Goal: Find specific page/section: Find specific page/section

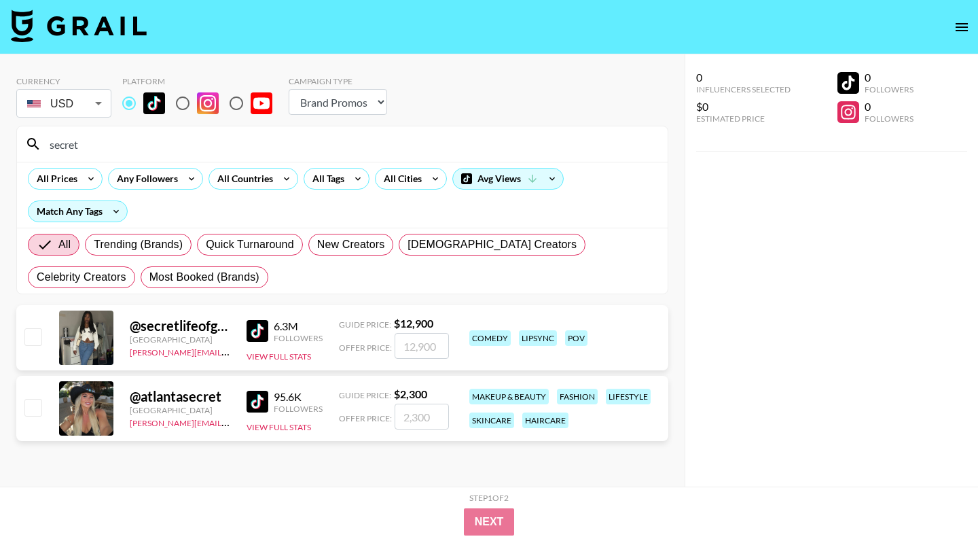
select select "Brand"
click at [111, 149] on input "secret" at bounding box center [350, 144] width 618 height 22
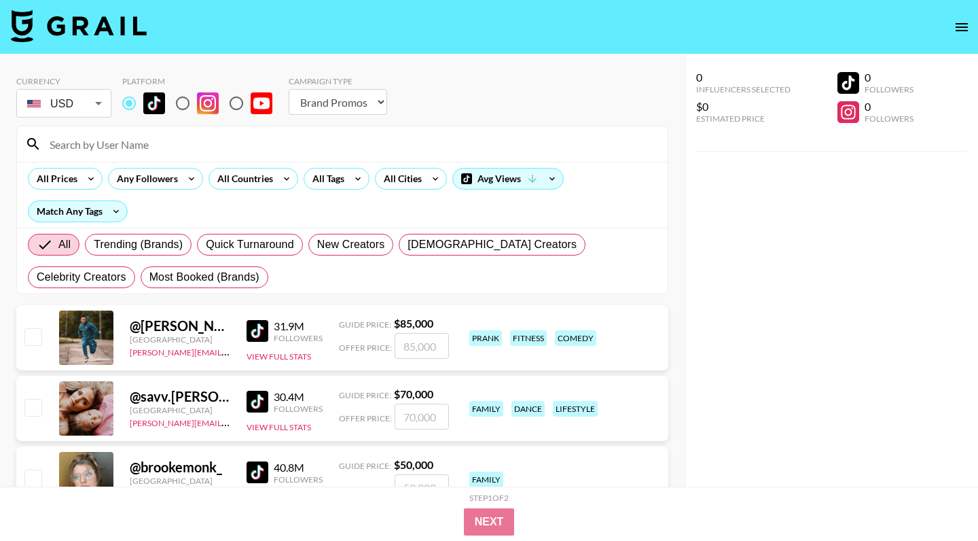
click at [328, 192] on div "All Prices Any Followers All Countries All Tags All Cities Avg Views Match Any …" at bounding box center [342, 195] width 651 height 66
click at [329, 187] on div "All Tags" at bounding box center [325, 178] width 43 height 20
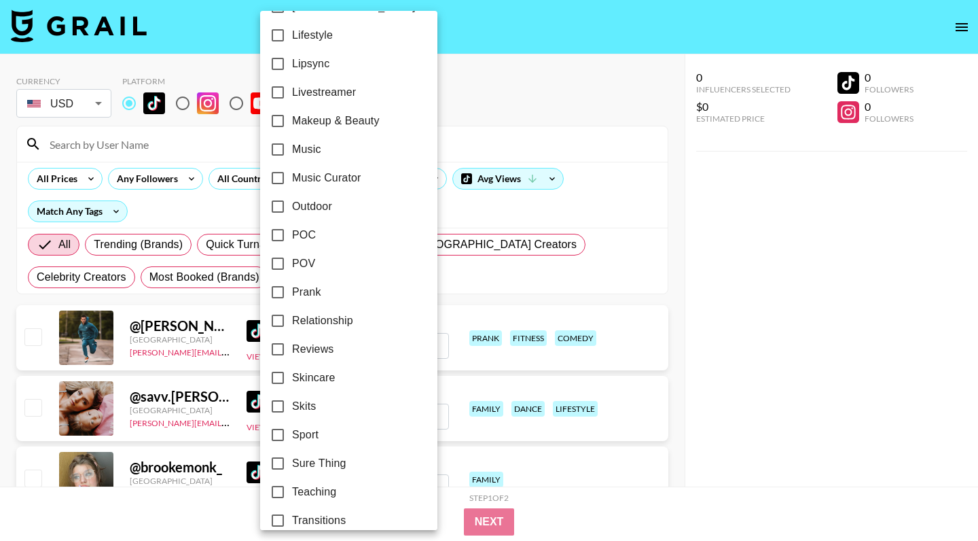
scroll to position [683, 0]
click at [304, 267] on span "POV" at bounding box center [303, 265] width 23 height 16
click at [292, 267] on input "POV" at bounding box center [278, 265] width 29 height 29
checkbox input "true"
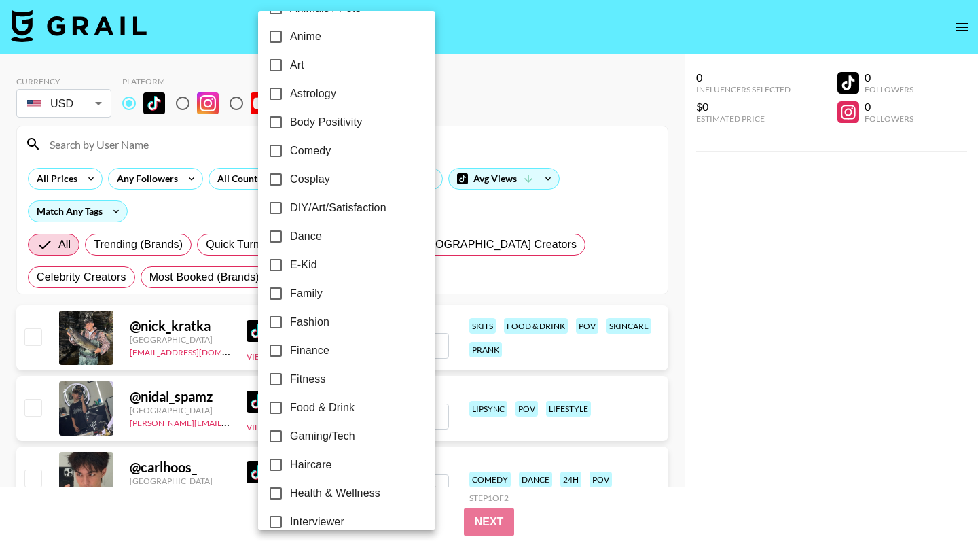
scroll to position [139, 0]
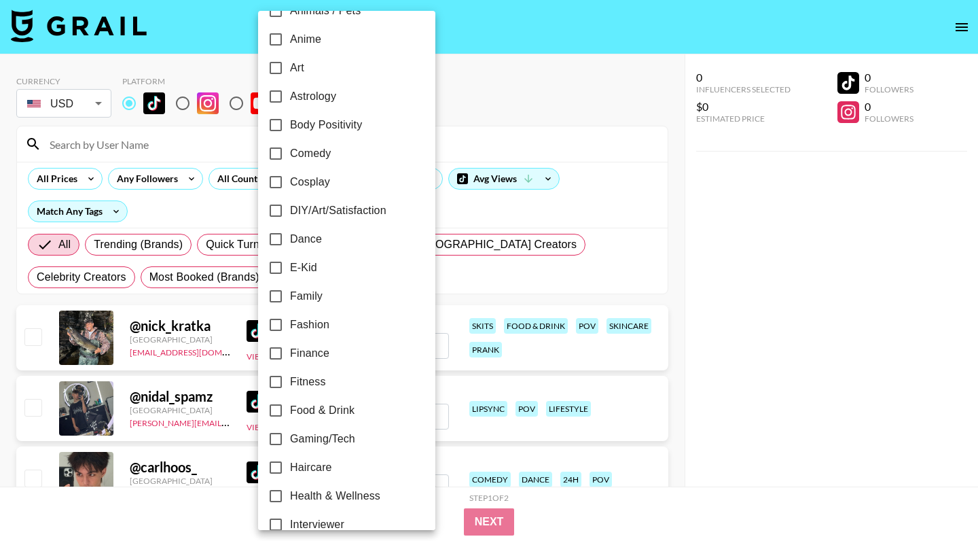
click at [308, 160] on span "Comedy" at bounding box center [310, 153] width 41 height 16
click at [290, 160] on input "Comedy" at bounding box center [275, 153] width 29 height 29
checkbox input "true"
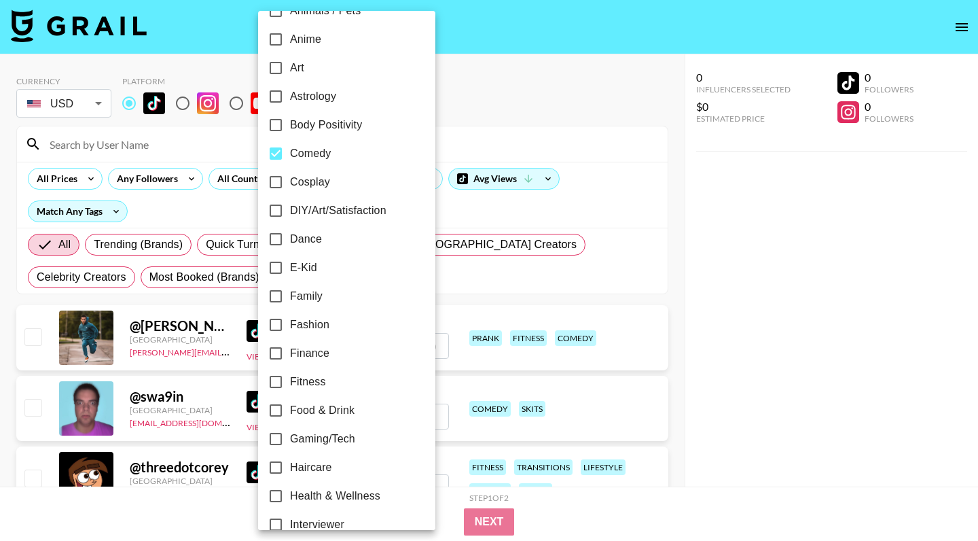
click at [643, 228] on div at bounding box center [489, 270] width 978 height 541
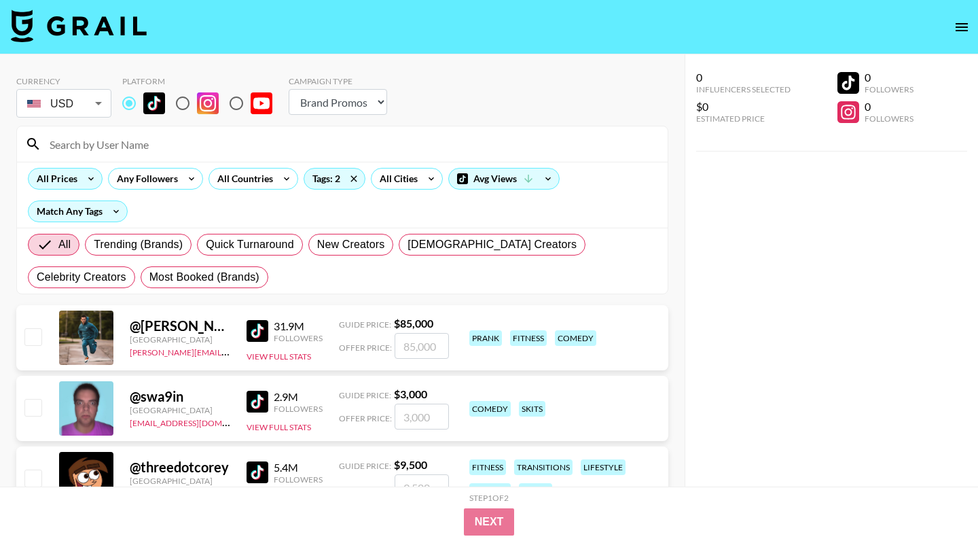
click at [77, 181] on div "All Prices" at bounding box center [55, 178] width 52 height 20
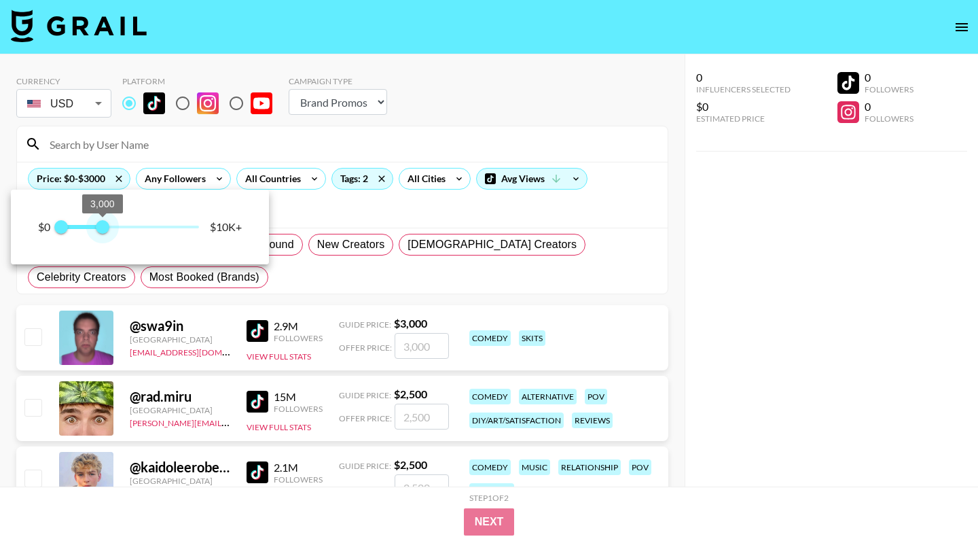
drag, startPoint x: 205, startPoint y: 225, endPoint x: 103, endPoint y: 228, distance: 101.9
click at [103, 228] on span "3,000" at bounding box center [103, 227] width 14 height 14
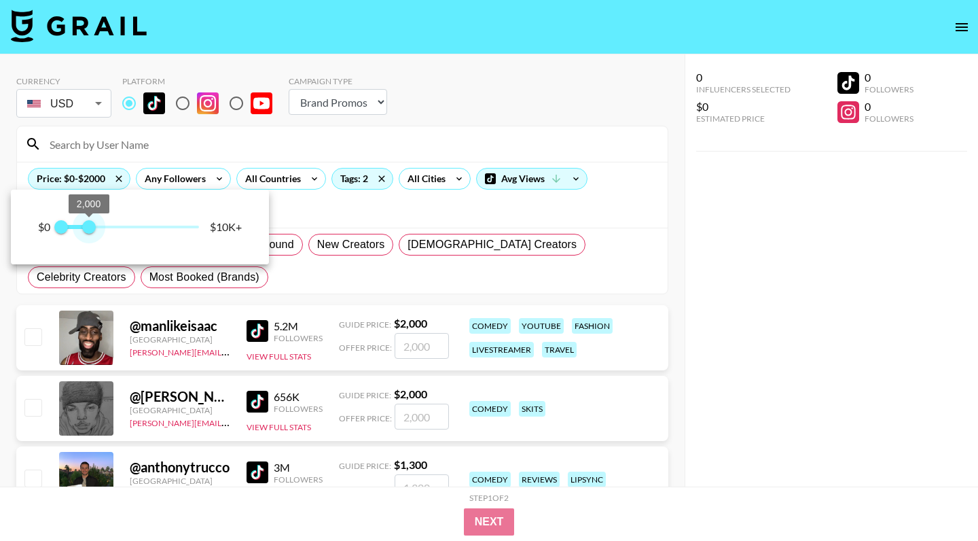
type input "1750"
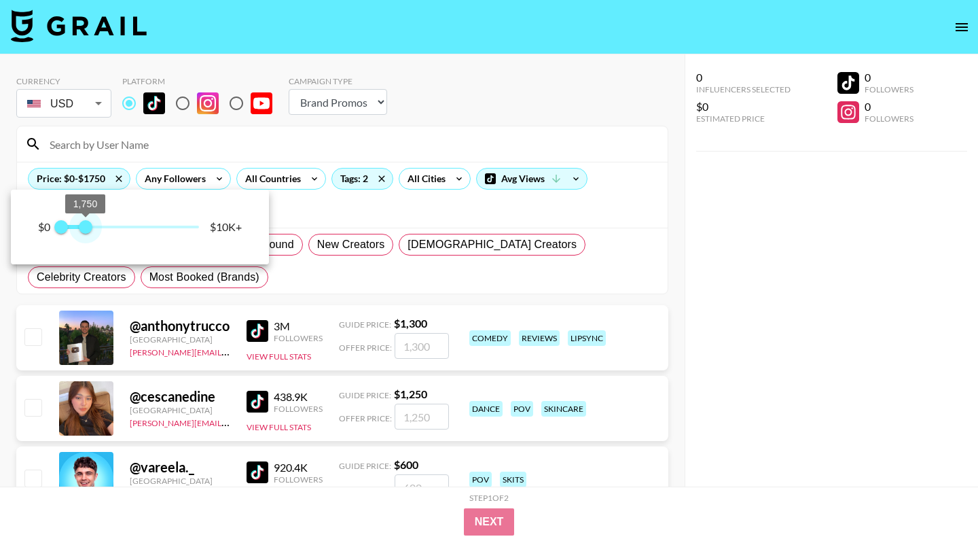
drag, startPoint x: 103, startPoint y: 228, endPoint x: 85, endPoint y: 228, distance: 18.4
click at [85, 228] on span "1,750" at bounding box center [86, 227] width 14 height 14
click at [892, 291] on div at bounding box center [489, 270] width 978 height 541
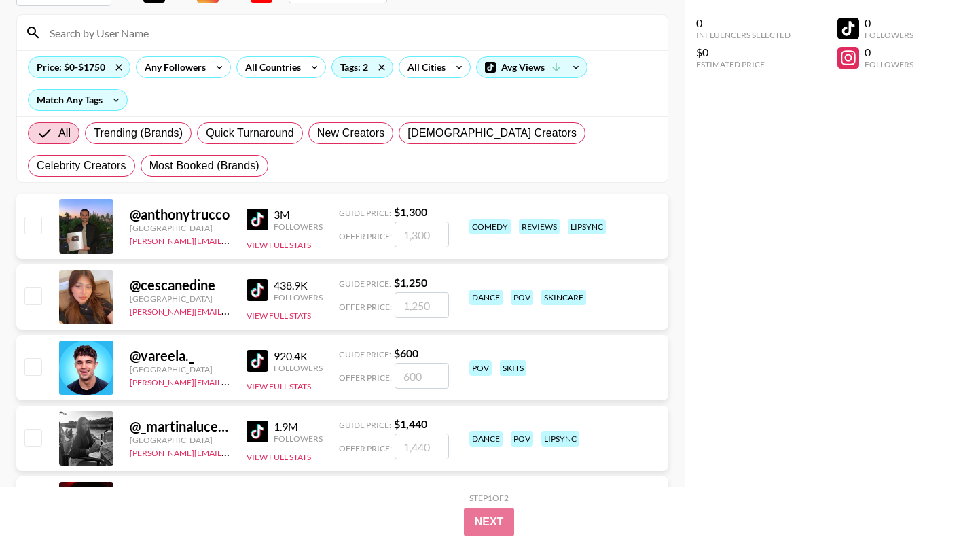
scroll to position [113, 0]
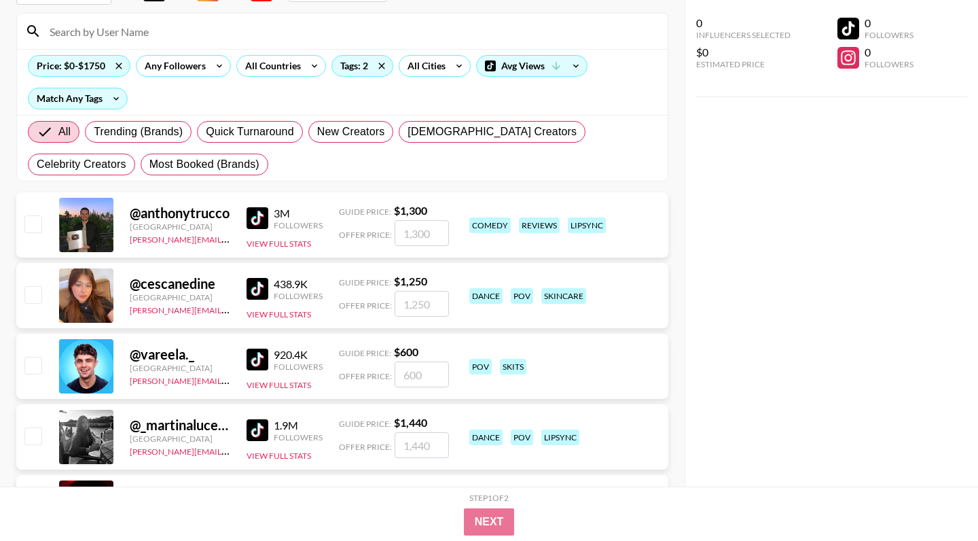
click at [258, 217] on img at bounding box center [258, 218] width 22 height 22
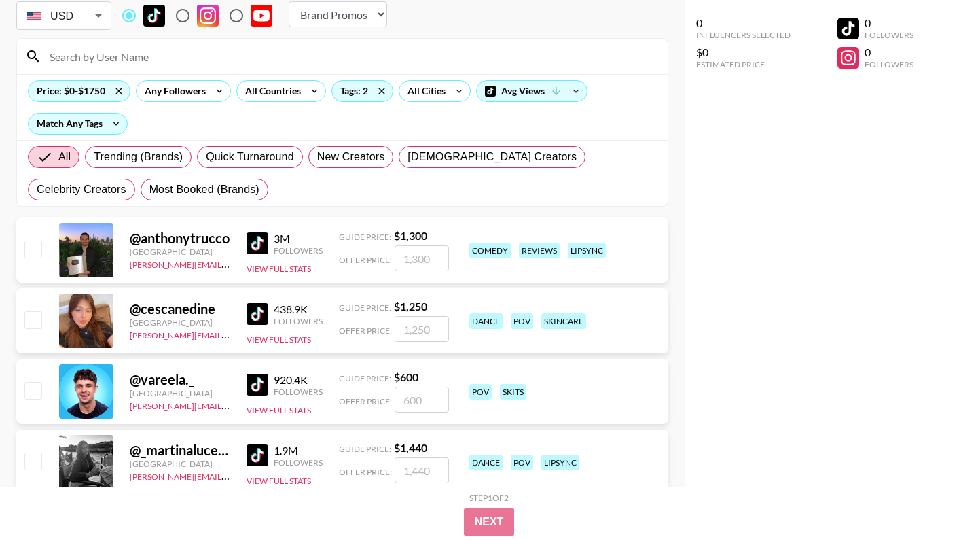
scroll to position [95, 0]
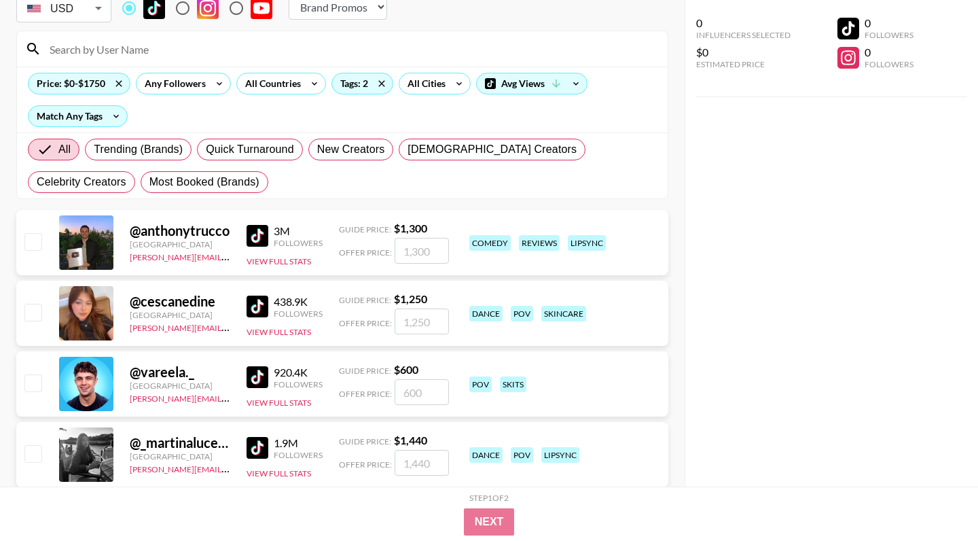
click at [249, 303] on img at bounding box center [258, 306] width 22 height 22
click at [217, 41] on input at bounding box center [350, 49] width 618 height 22
paste input "@creebus?"
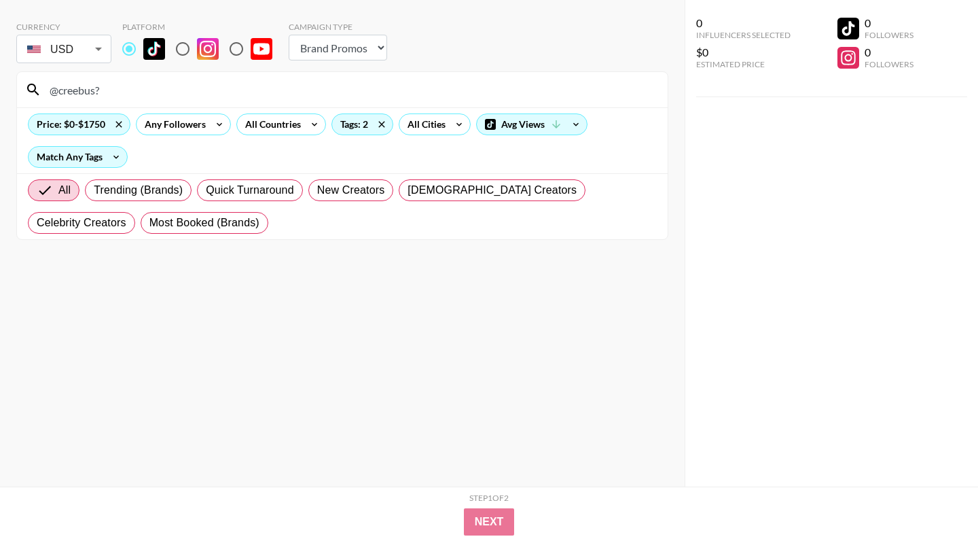
scroll to position [24, 0]
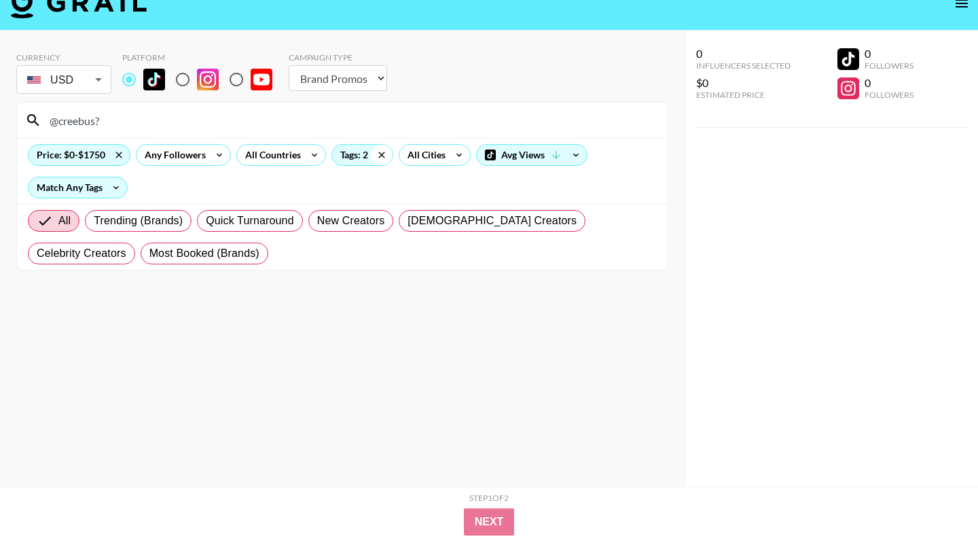
click at [380, 157] on icon at bounding box center [382, 155] width 22 height 20
click at [124, 157] on icon at bounding box center [119, 155] width 22 height 20
click at [148, 123] on input "@creebus?" at bounding box center [350, 120] width 618 height 22
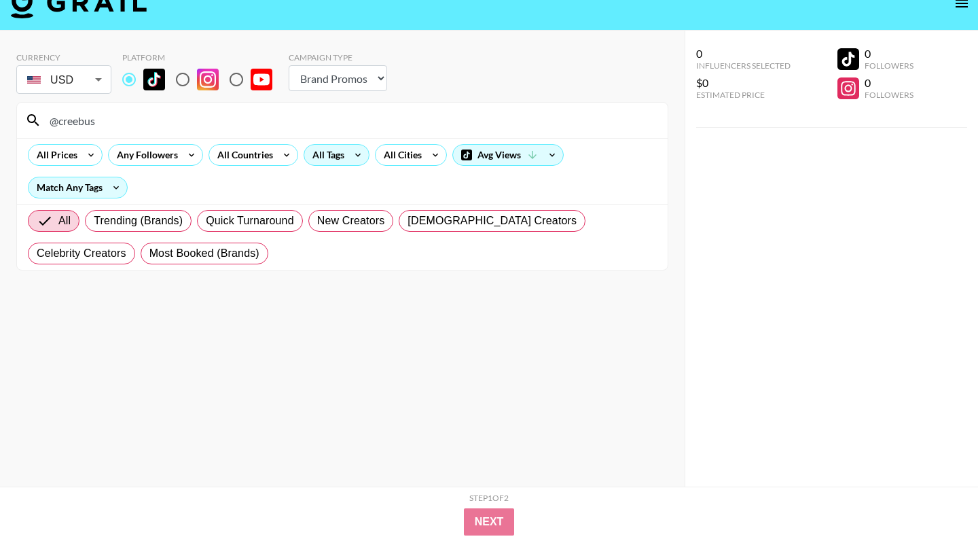
type input "@creebus"
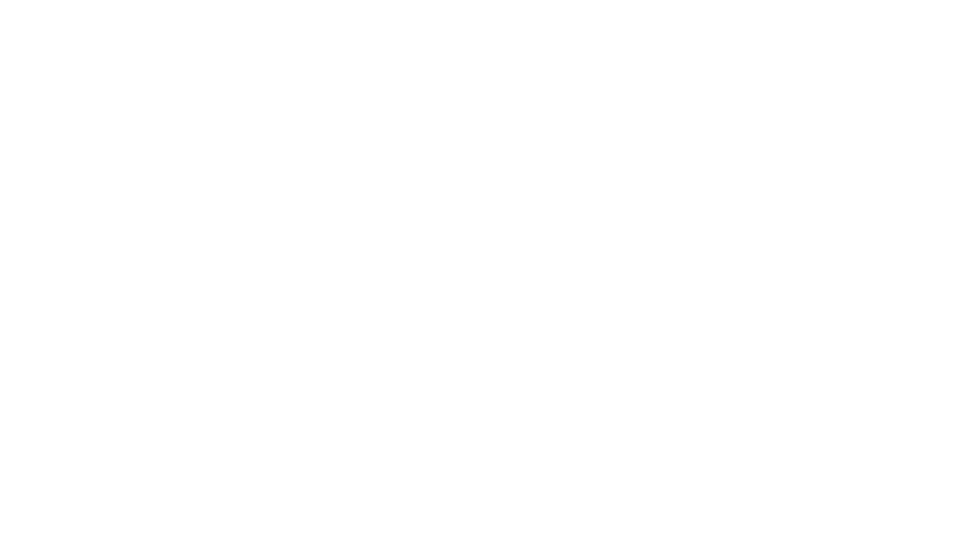
select select "Song"
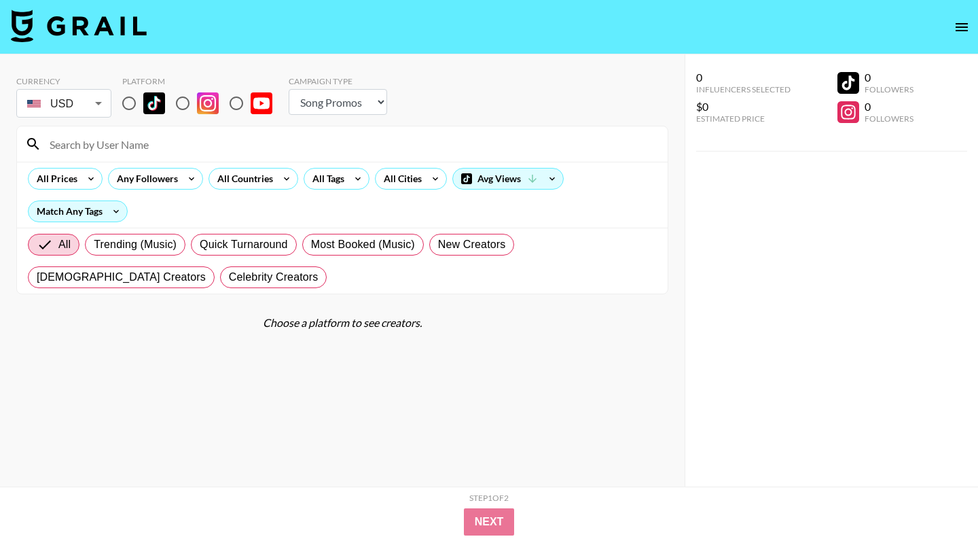
click at [132, 100] on input "radio" at bounding box center [129, 103] width 29 height 29
radio input "true"
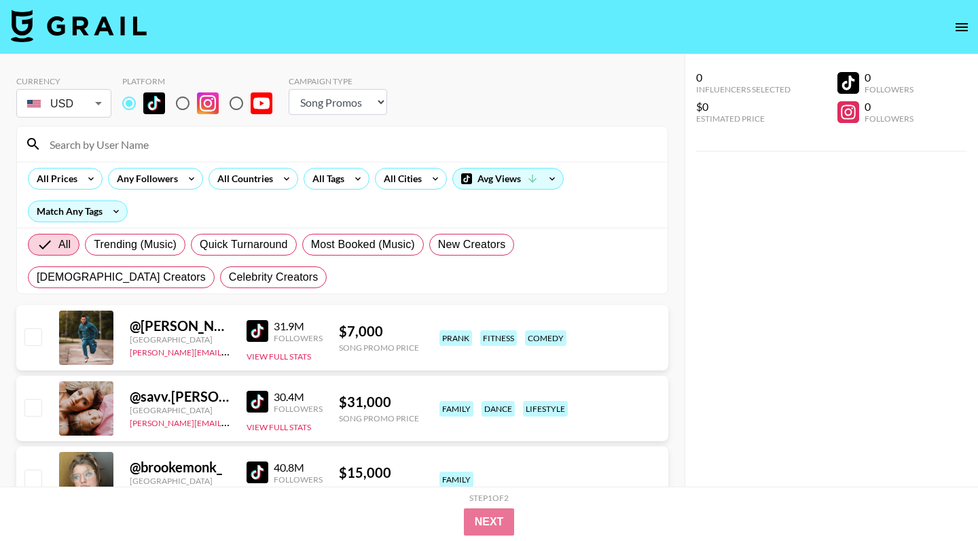
click at [160, 136] on input at bounding box center [350, 144] width 618 height 22
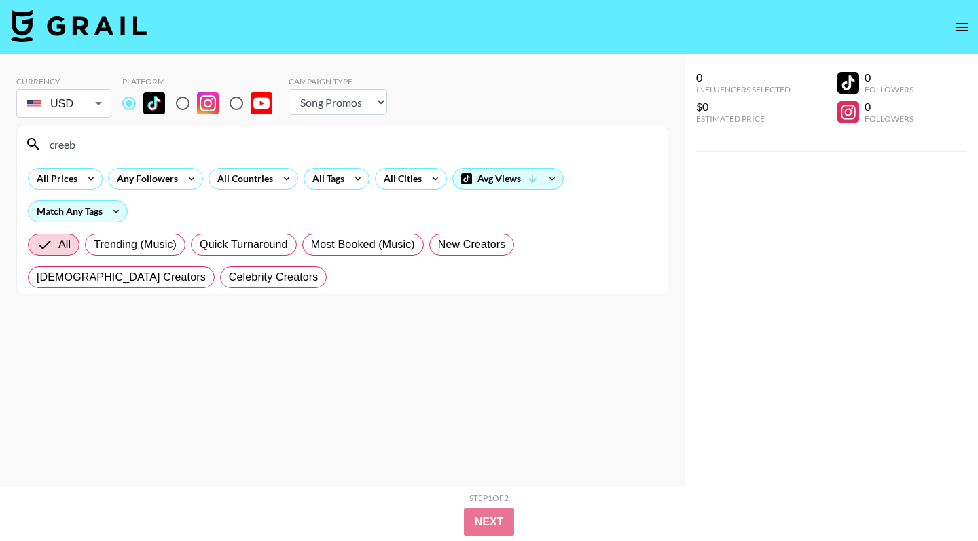
type input "creeb"
click at [179, 100] on input "radio" at bounding box center [182, 103] width 29 height 29
radio input "true"
click at [132, 107] on input "radio" at bounding box center [129, 103] width 29 height 29
radio input "true"
